Goal: Navigation & Orientation: Find specific page/section

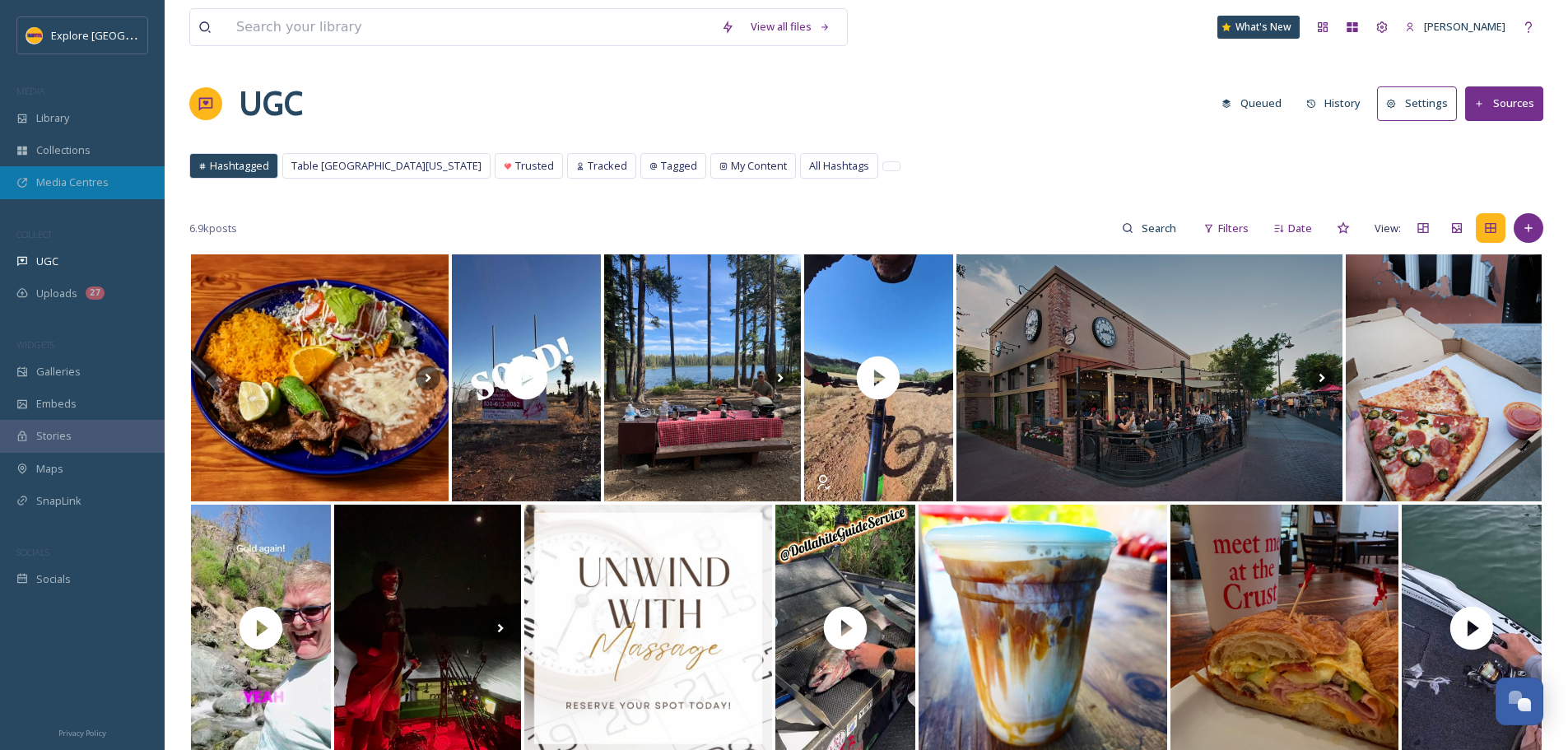
click at [49, 194] on div "Media Centres" at bounding box center [82, 183] width 165 height 32
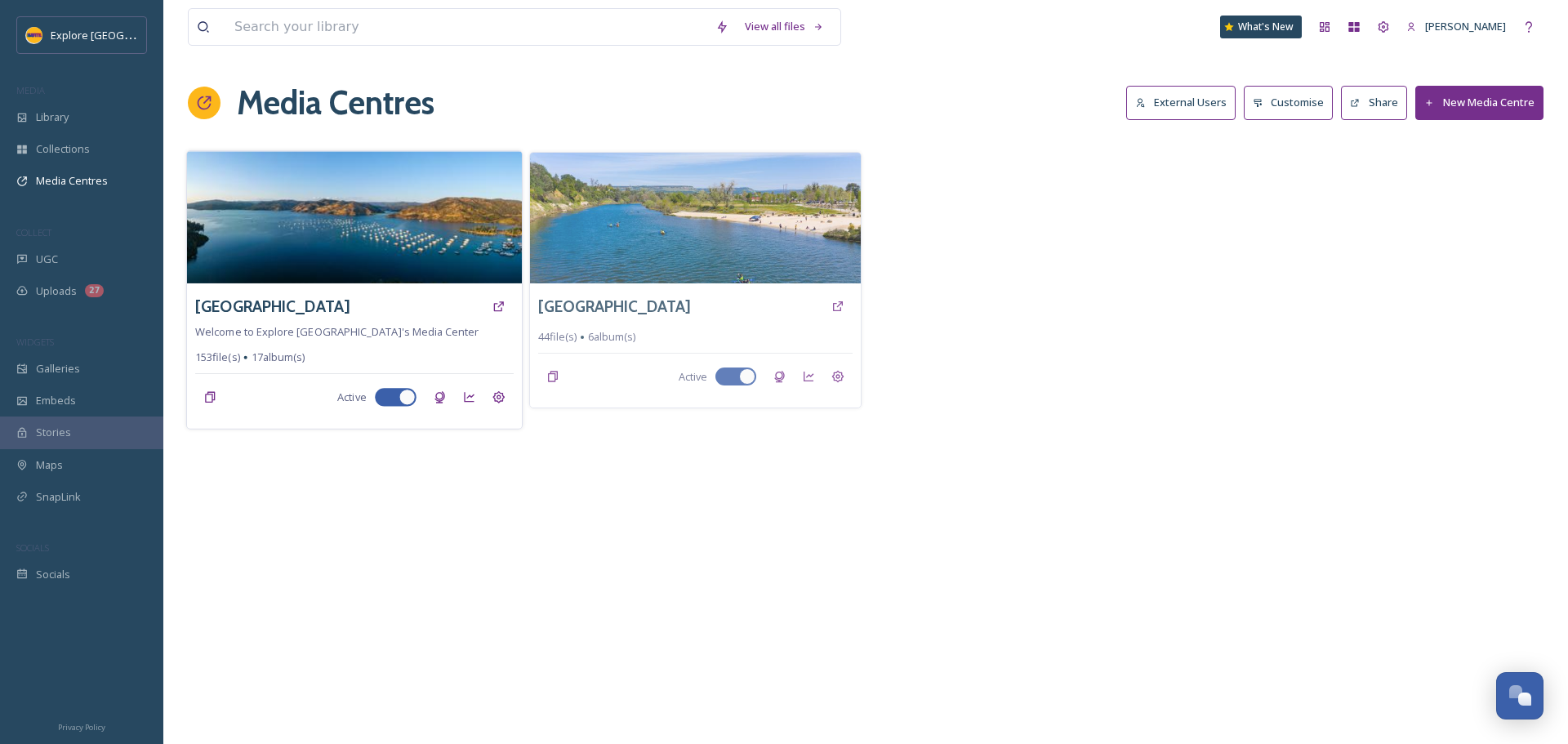
click at [418, 254] on img at bounding box center [354, 217] width 335 height 132
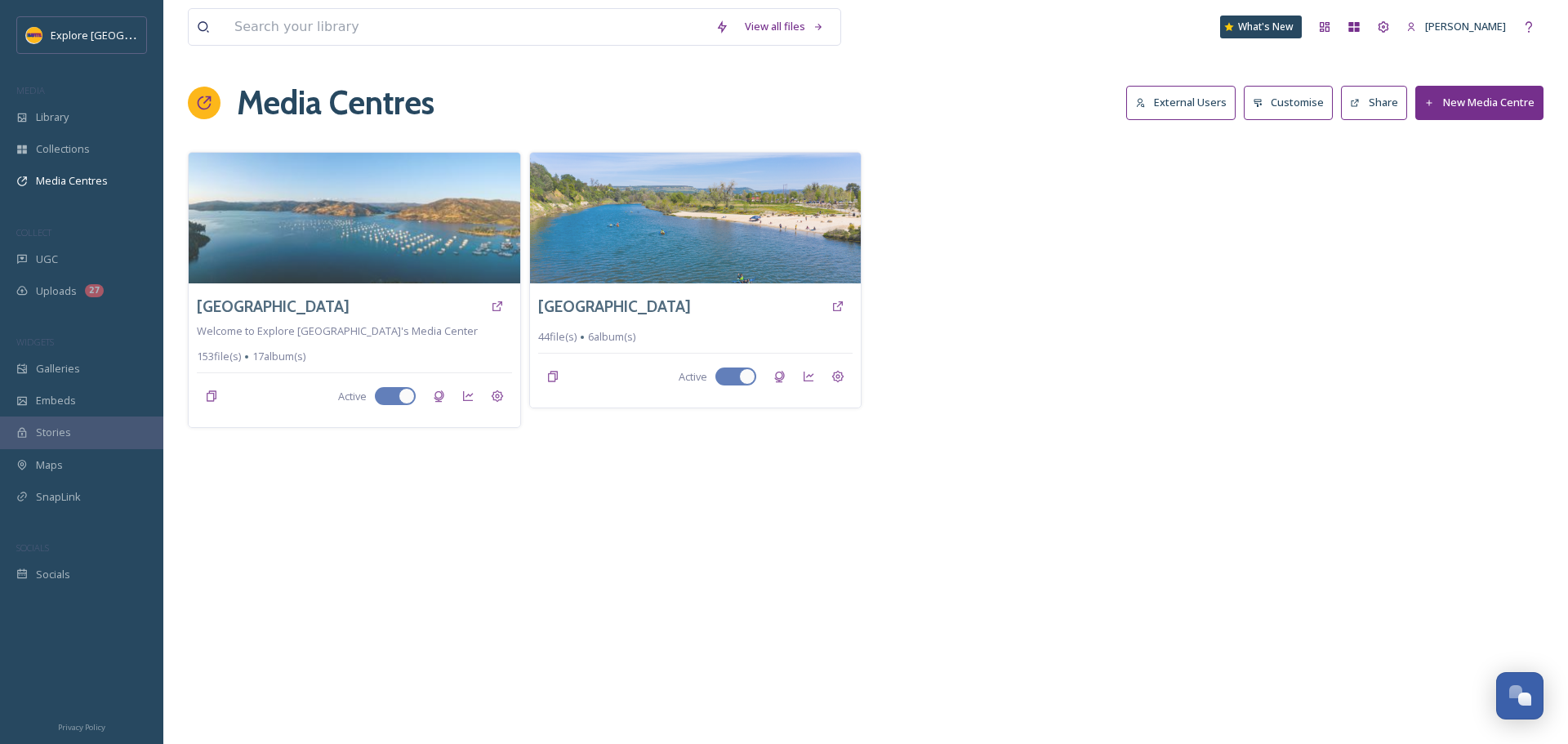
click at [751, 236] on img at bounding box center [695, 218] width 332 height 131
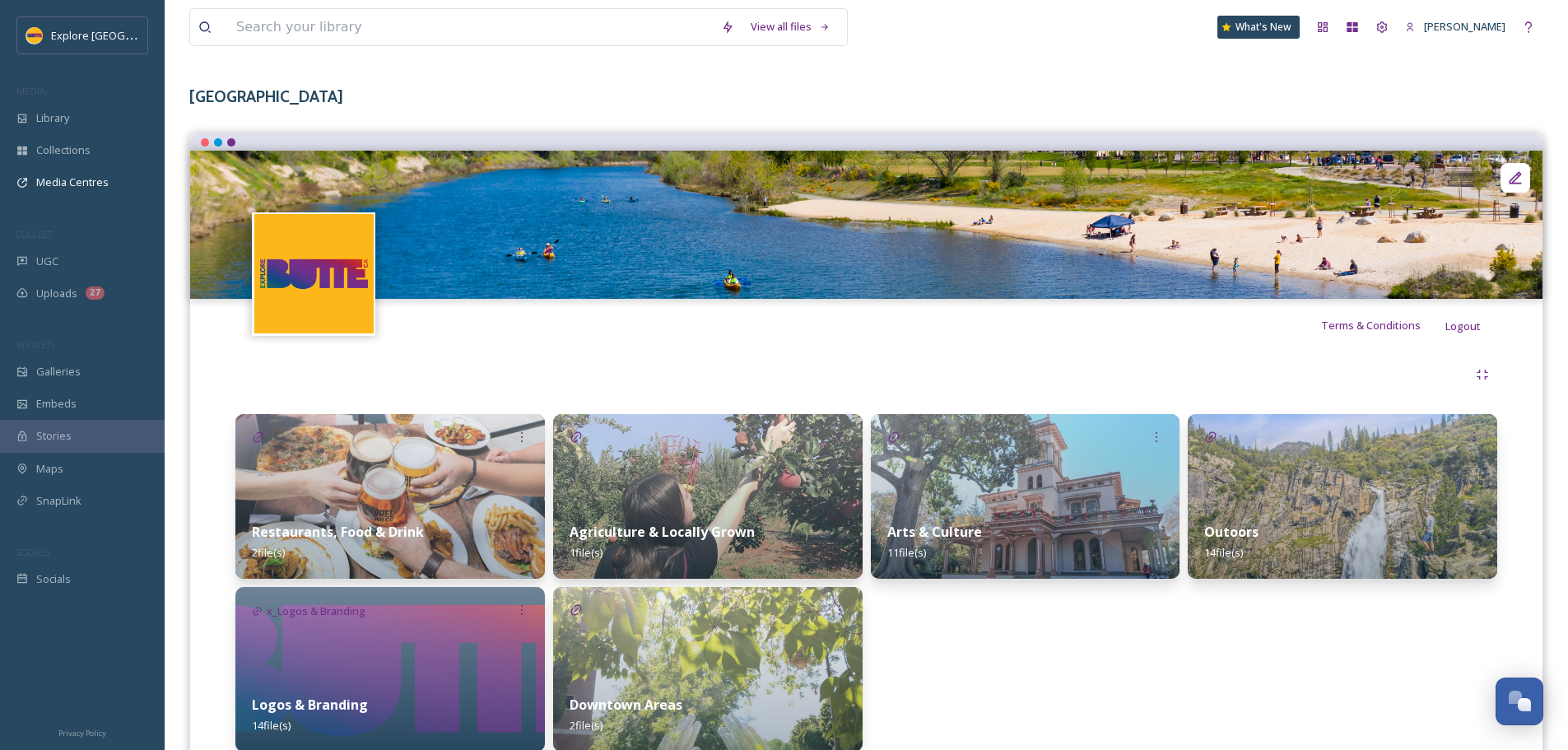
scroll to position [137, 0]
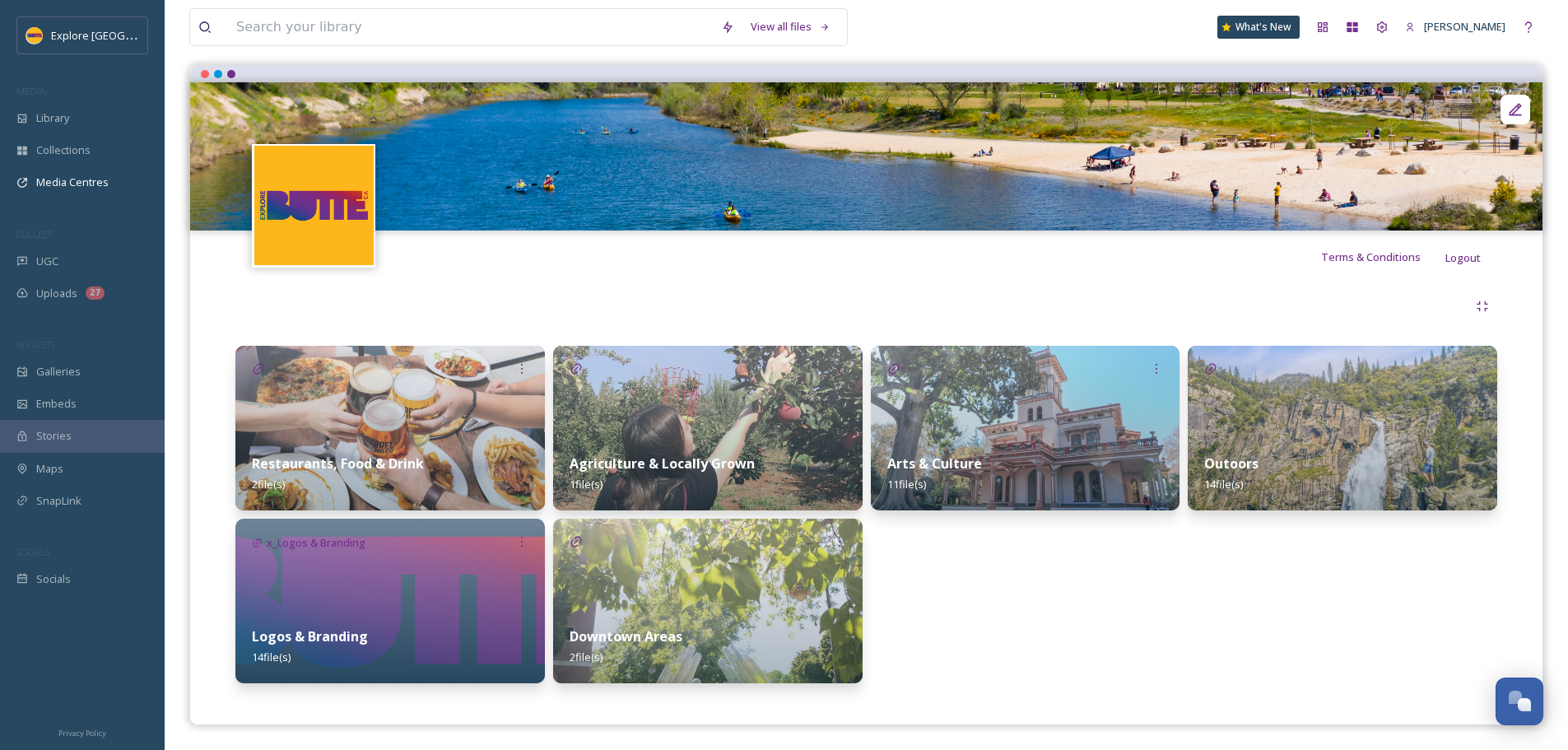
click at [740, 418] on img at bounding box center [708, 428] width 310 height 165
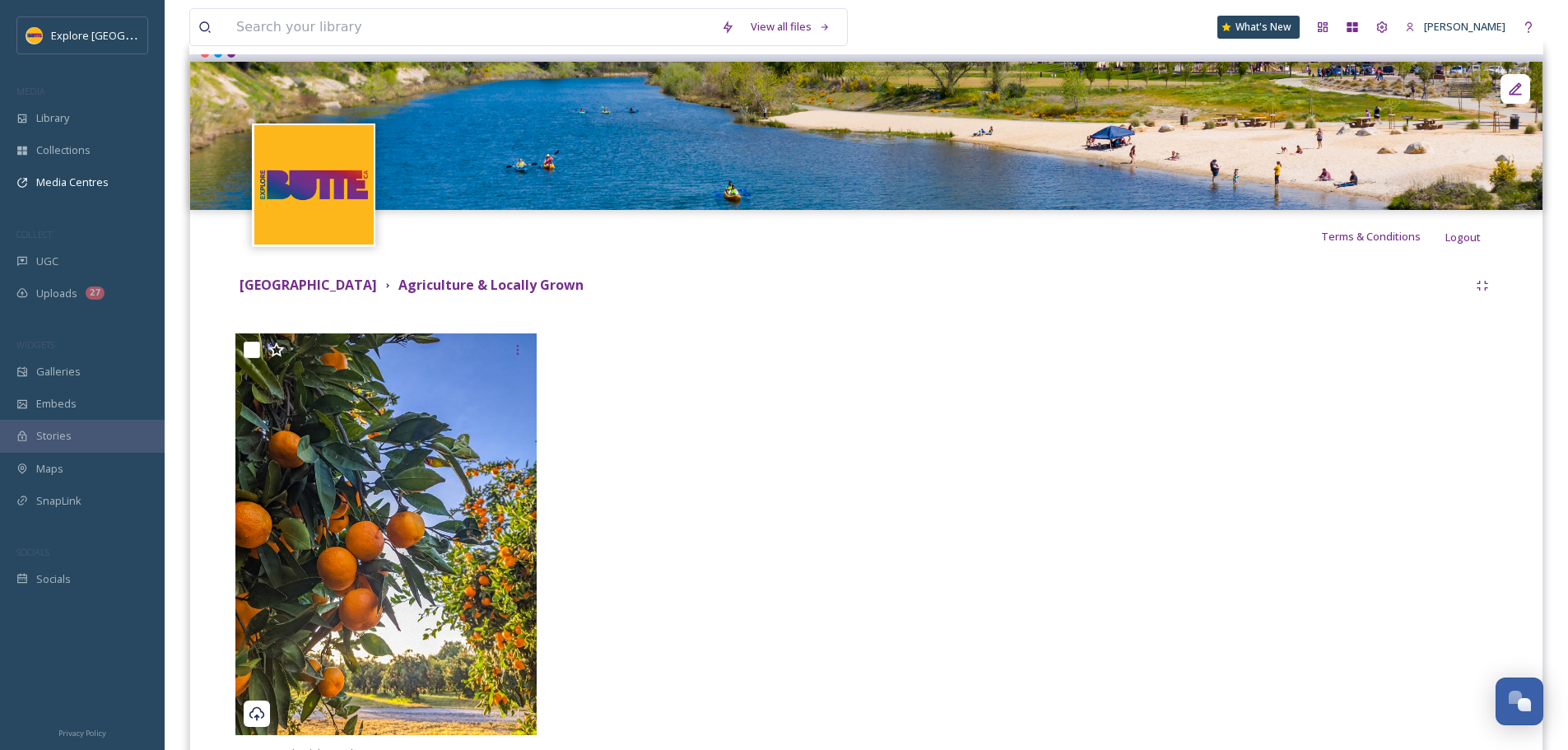
scroll to position [165, 0]
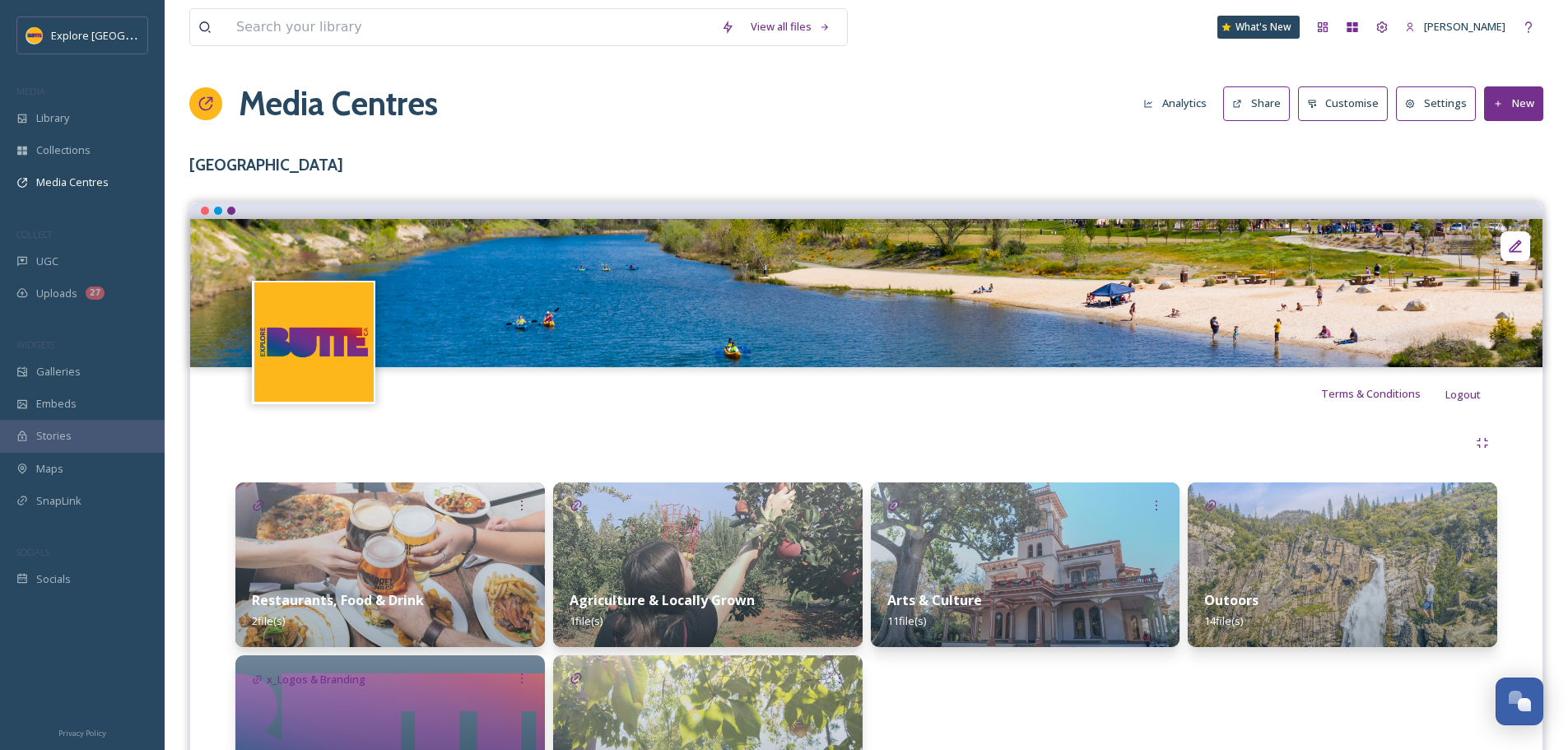
scroll to position [137, 0]
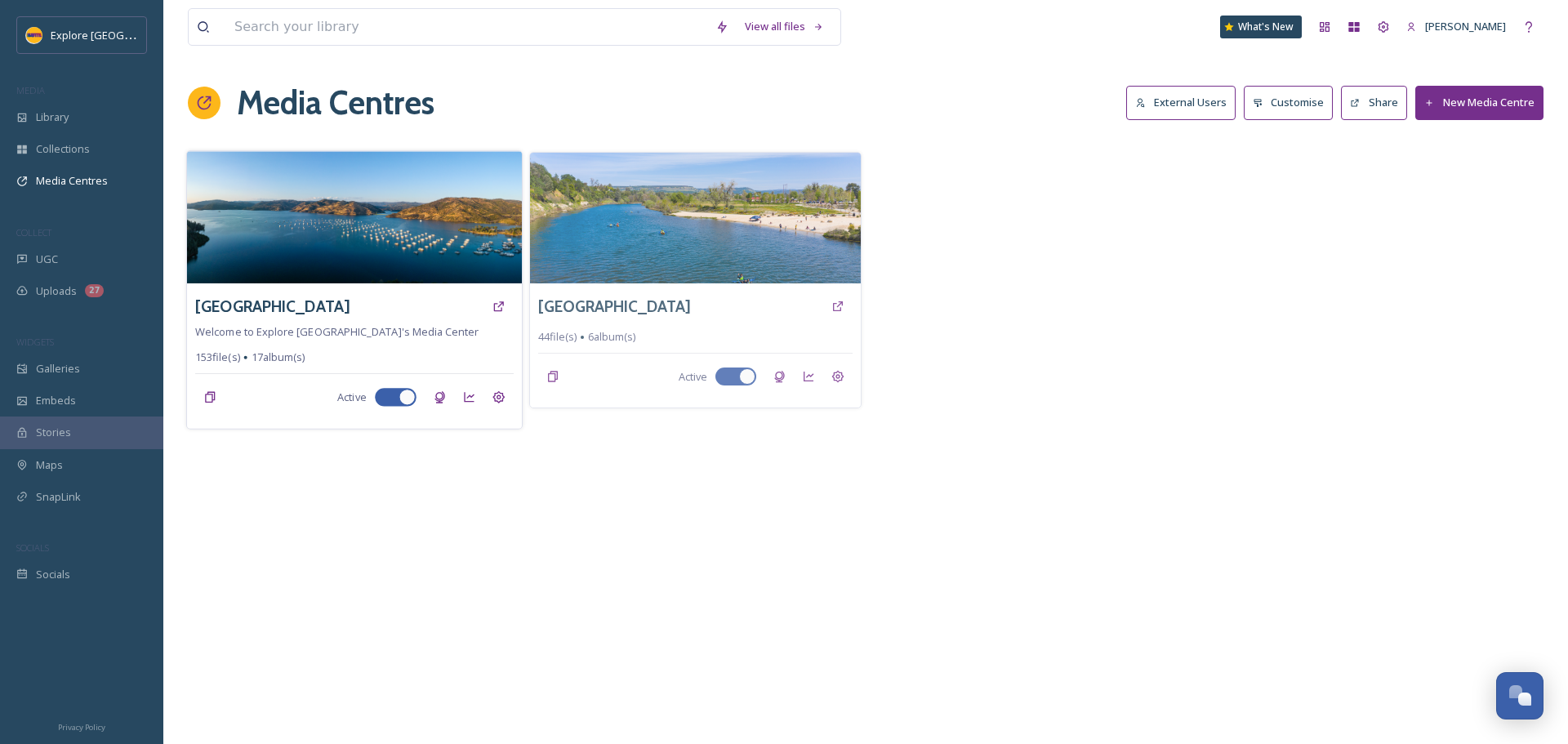
click at [383, 246] on img at bounding box center [354, 217] width 335 height 132
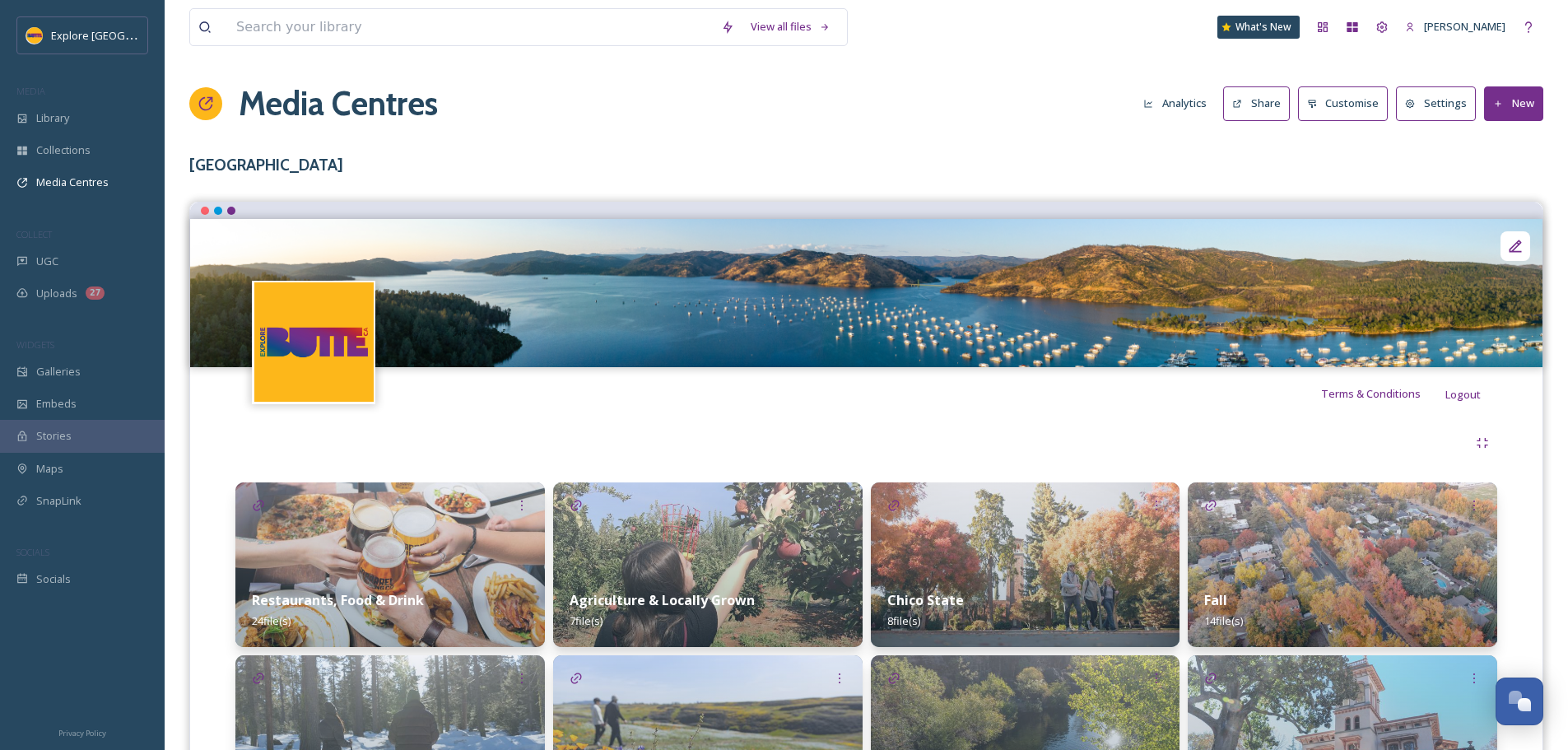
click at [1258, 107] on button "Share" at bounding box center [1256, 103] width 66 height 34
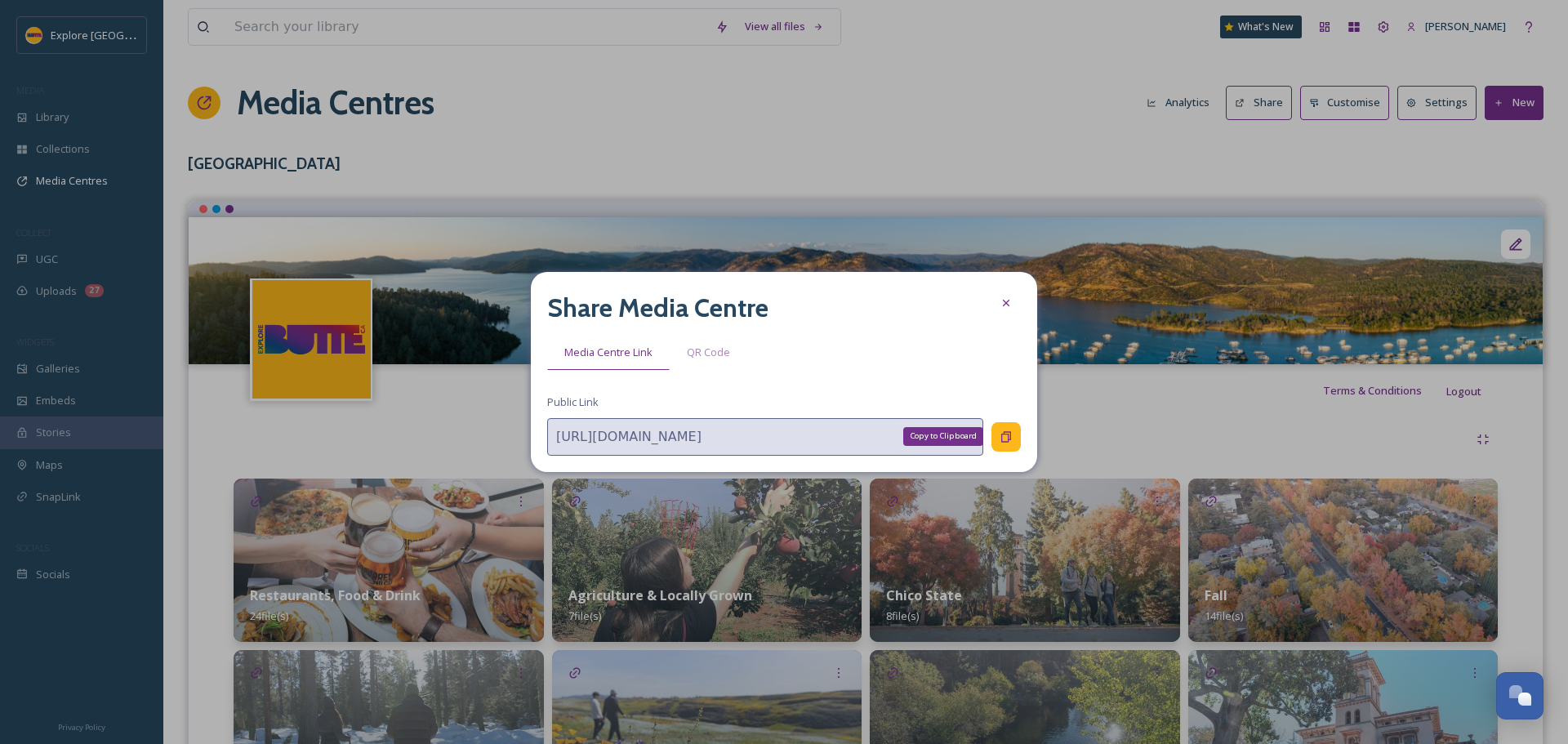
click at [1012, 441] on icon at bounding box center [1006, 436] width 13 height 13
click at [997, 297] on div at bounding box center [1006, 302] width 29 height 29
